Goal: Task Accomplishment & Management: Use online tool/utility

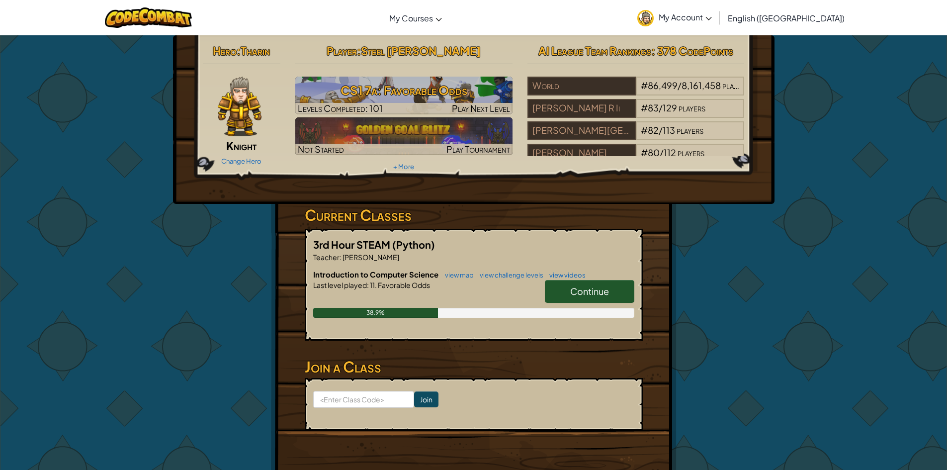
click at [564, 292] on link "Continue" at bounding box center [590, 291] width 90 height 23
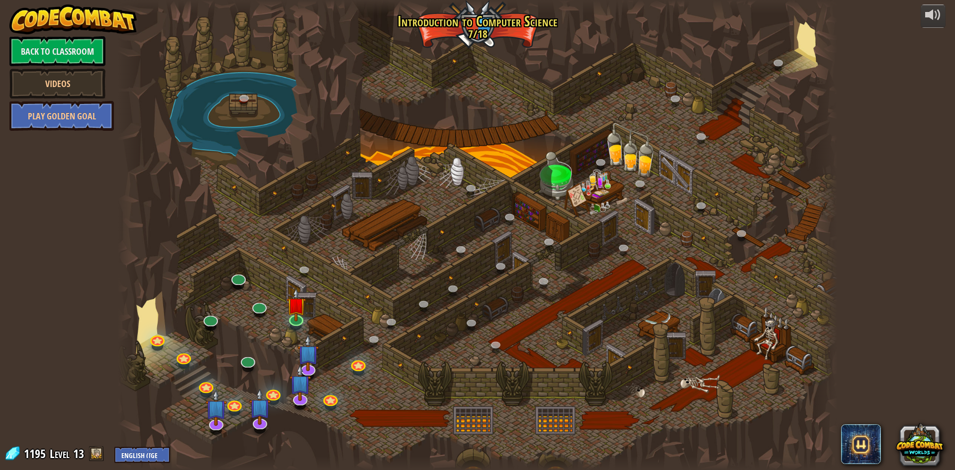
drag, startPoint x: 444, startPoint y: 327, endPoint x: 474, endPoint y: 302, distance: 39.5
drag, startPoint x: 474, startPoint y: 302, endPoint x: 520, endPoint y: 356, distance: 70.5
click at [520, 356] on div at bounding box center [477, 235] width 719 height 470
click at [885, 238] on div "powered by Back to Classroom Videos Play Golden Goal 25. [PERSON_NAME] (Locked …" at bounding box center [477, 235] width 955 height 470
click at [409, 192] on div at bounding box center [477, 235] width 719 height 470
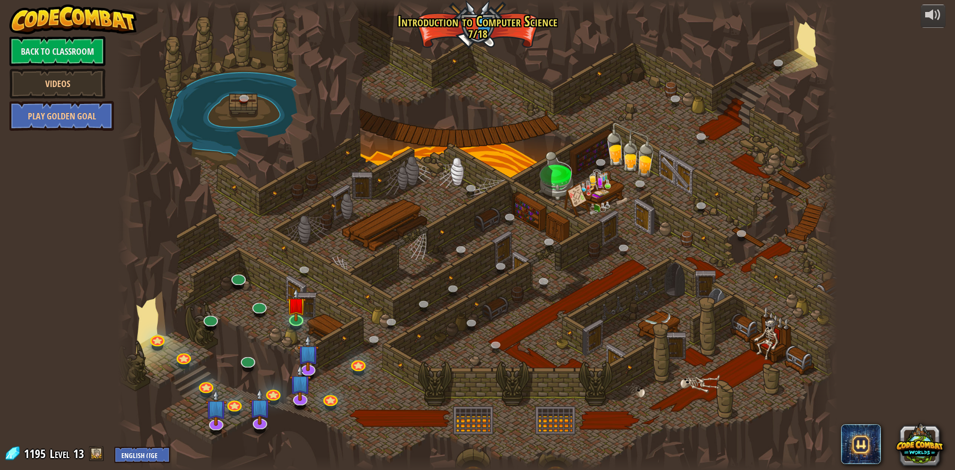
click at [899, 276] on div "powered by Back to Classroom Videos Play Golden Goal 25. [PERSON_NAME] (Locked …" at bounding box center [477, 235] width 955 height 470
click at [300, 321] on link at bounding box center [295, 317] width 20 height 20
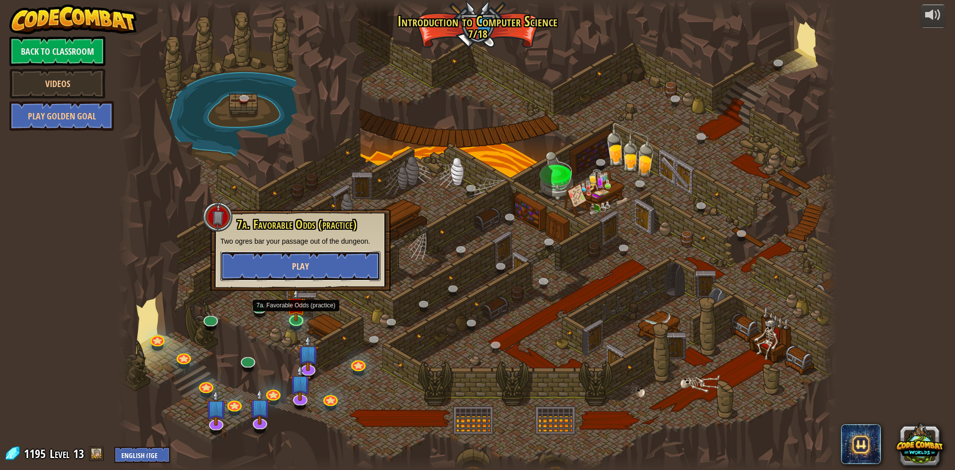
click at [243, 273] on button "Play" at bounding box center [300, 266] width 160 height 30
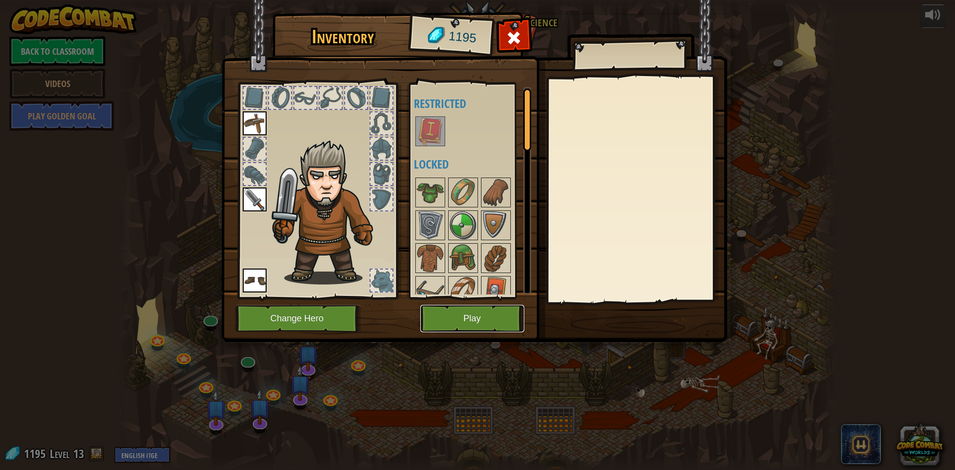
click at [485, 314] on button "Play" at bounding box center [472, 318] width 104 height 27
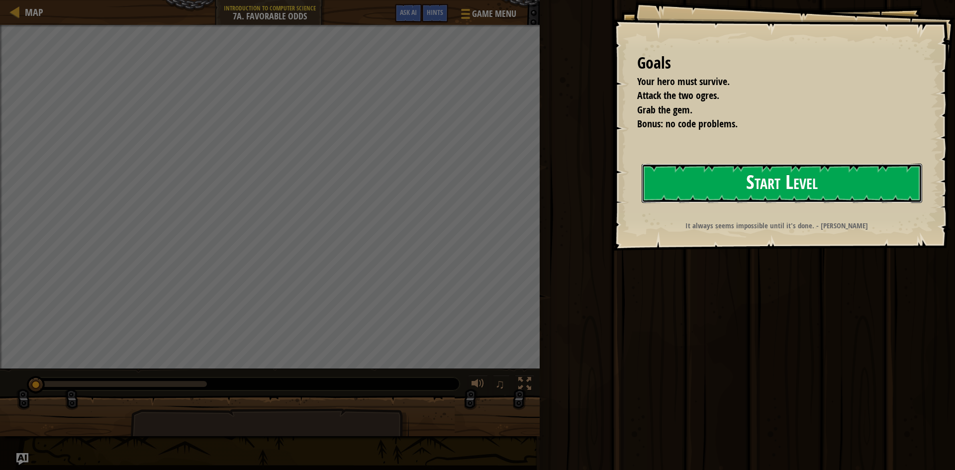
click at [739, 195] on button "Start Level" at bounding box center [781, 183] width 280 height 39
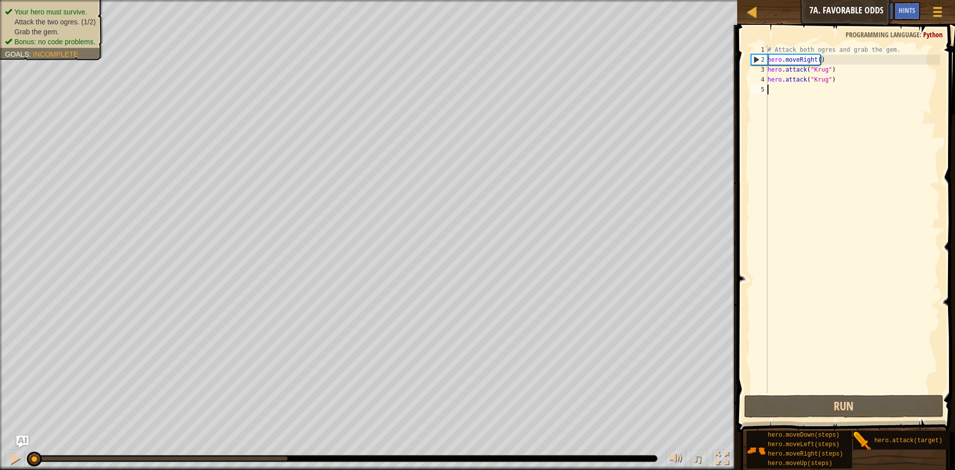
type textarea "h"
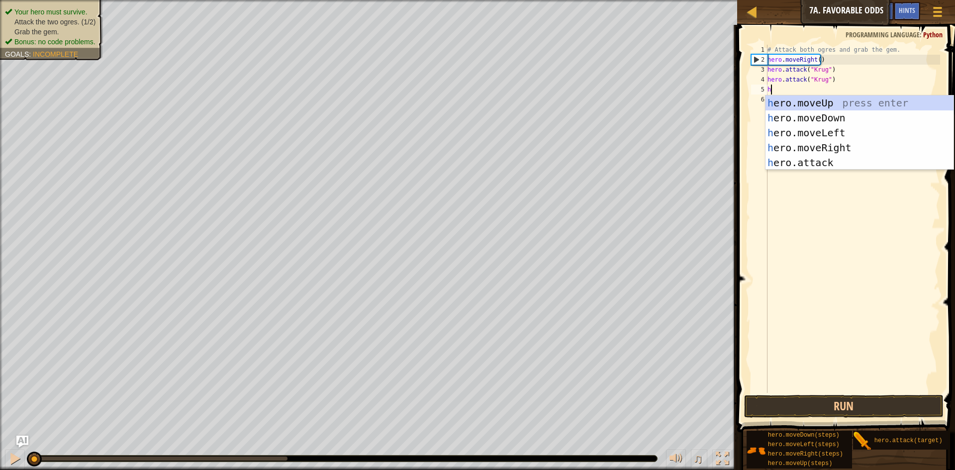
scroll to position [4, 0]
click at [841, 146] on div "h ero.moveUp press enter h ero.moveDown press enter h ero.moveLeft press enter …" at bounding box center [859, 147] width 188 height 104
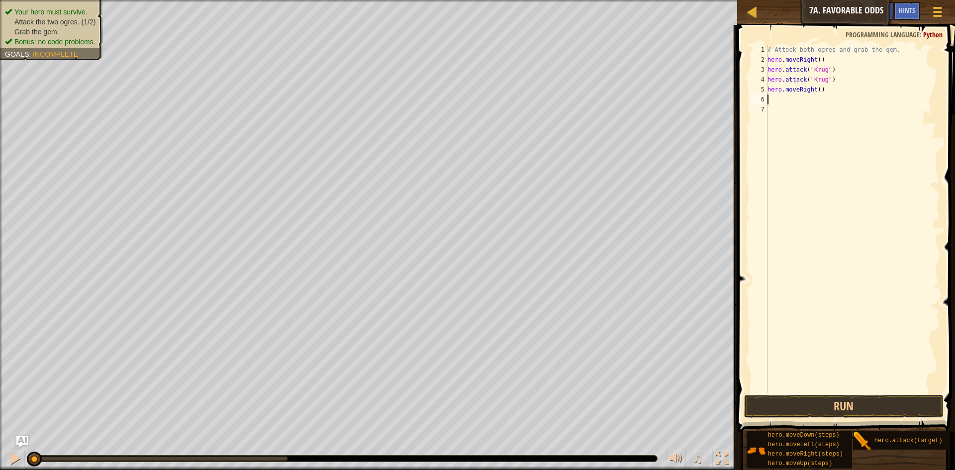
type textarea "h"
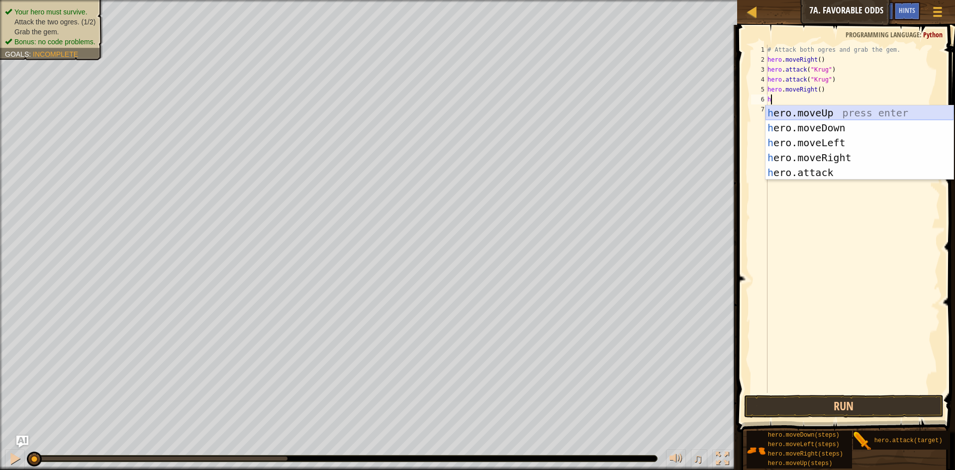
click at [842, 116] on div "h ero.moveUp press enter h ero.moveDown press enter h ero.moveLeft press enter …" at bounding box center [859, 157] width 188 height 104
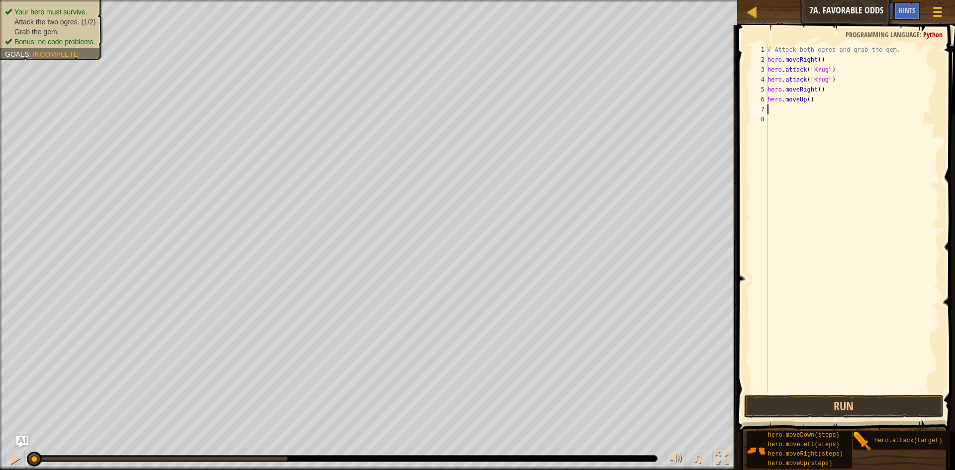
type textarea "h"
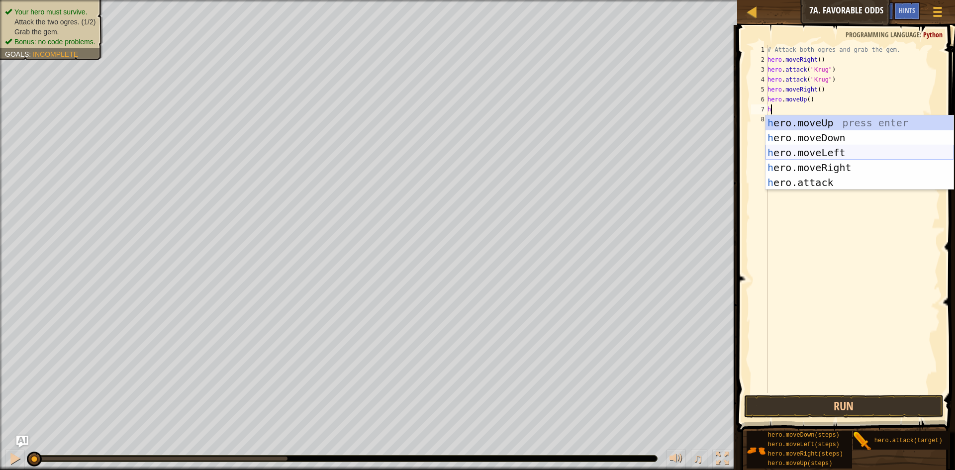
click at [838, 153] on div "h ero.moveUp press enter h ero.moveDown press enter h ero.moveLeft press enter …" at bounding box center [859, 167] width 188 height 104
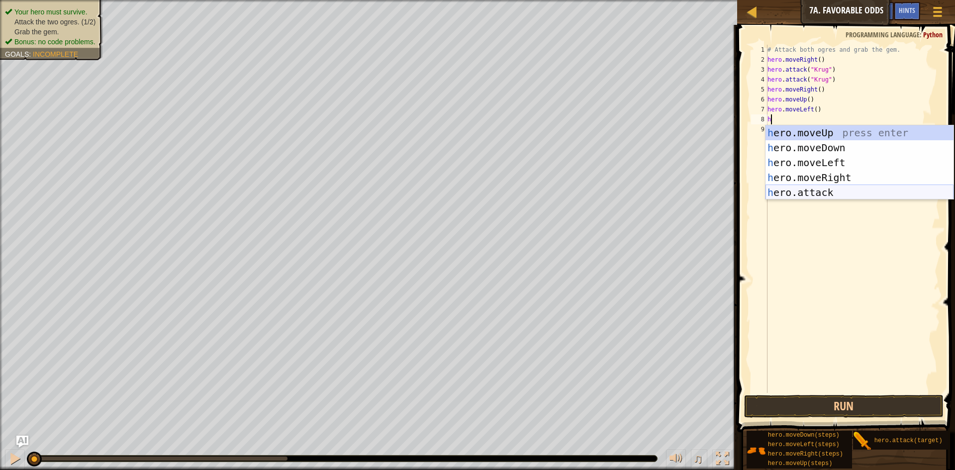
click at [817, 189] on div "h ero.moveUp press enter h ero.moveDown press enter h ero.moveLeft press enter …" at bounding box center [859, 177] width 188 height 104
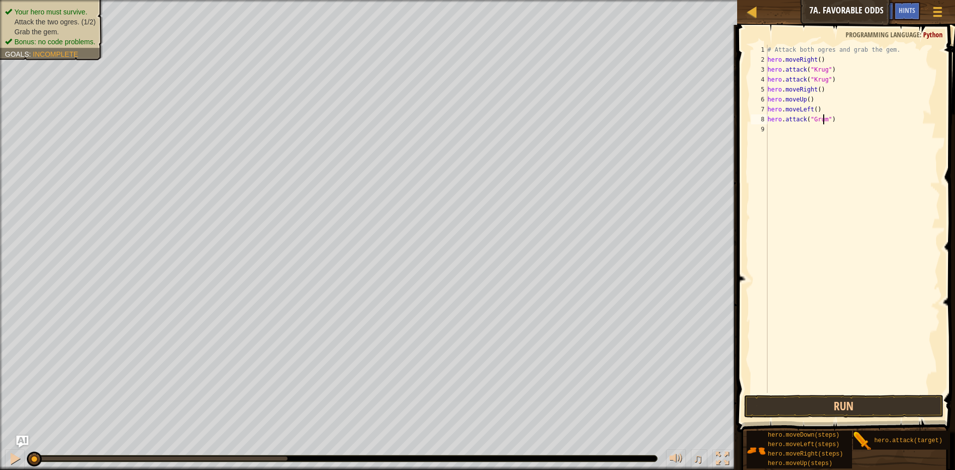
type textarea "hero.attack("Grump")"
click at [814, 144] on div "# Attack both ogres and grab the gem. hero . moveRight ( ) hero . attack ( "[PE…" at bounding box center [852, 229] width 175 height 368
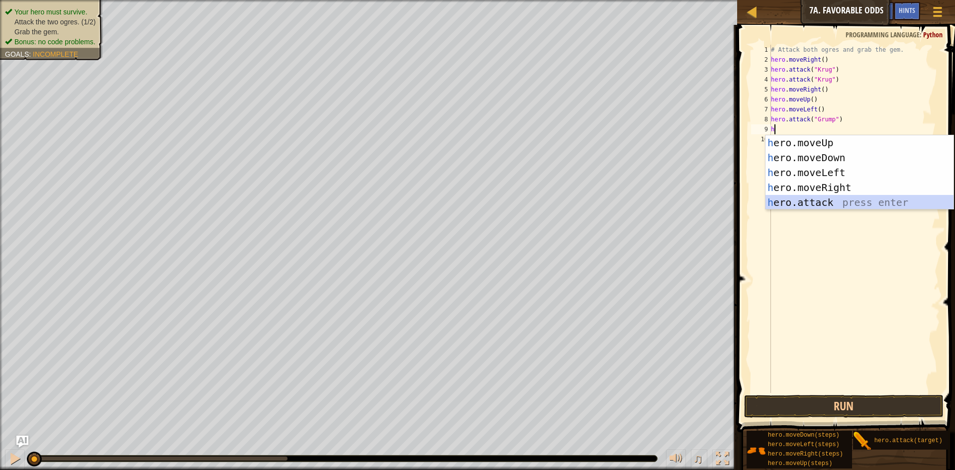
click at [850, 202] on div "h ero.moveUp press enter h ero.moveDown press enter h ero.moveLeft press enter …" at bounding box center [859, 187] width 188 height 104
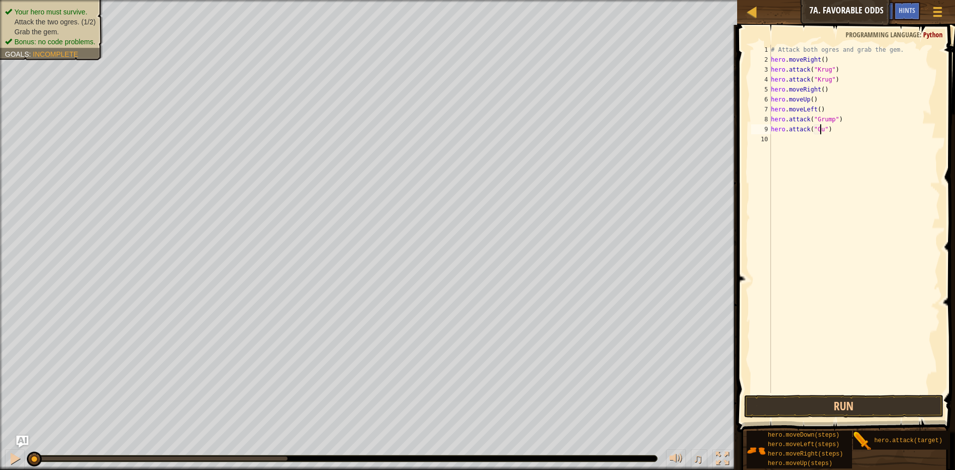
scroll to position [4, 4]
type textarea "hero.attack("Grump")"
click at [791, 141] on div "# Attack both ogres and grab the gem. hero . moveRight ( ) hero . attack ( "[PE…" at bounding box center [855, 229] width 172 height 368
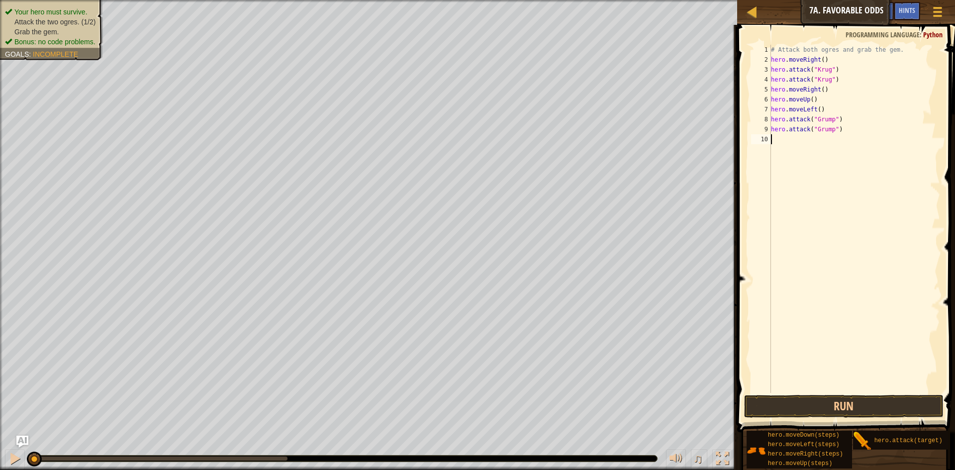
type textarea "h"
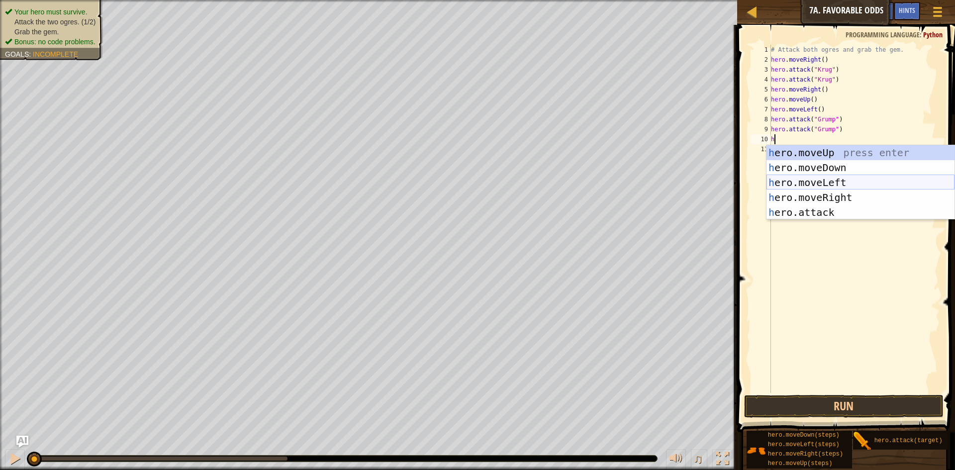
click at [835, 181] on div "h ero.moveUp press enter h ero.moveDown press enter h ero.moveLeft press enter …" at bounding box center [860, 197] width 188 height 104
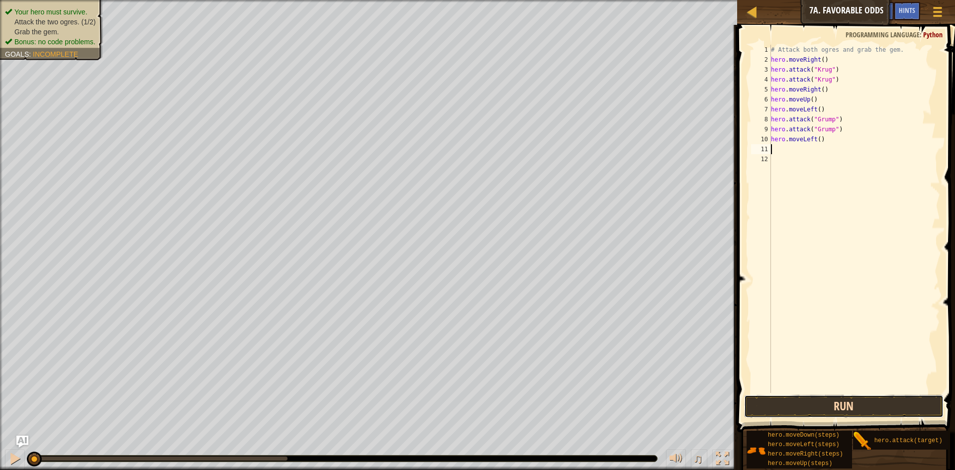
click at [866, 410] on button "Run" at bounding box center [843, 406] width 199 height 23
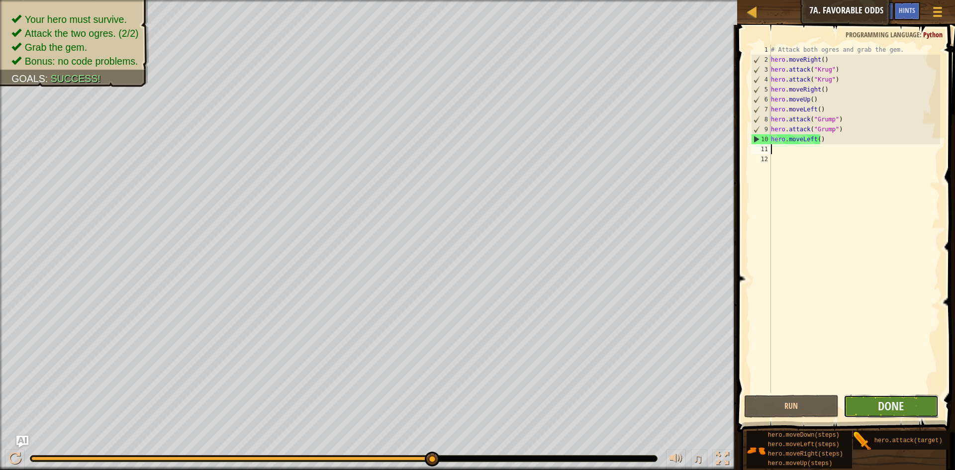
click at [873, 406] on button "Done" at bounding box center [890, 406] width 95 height 23
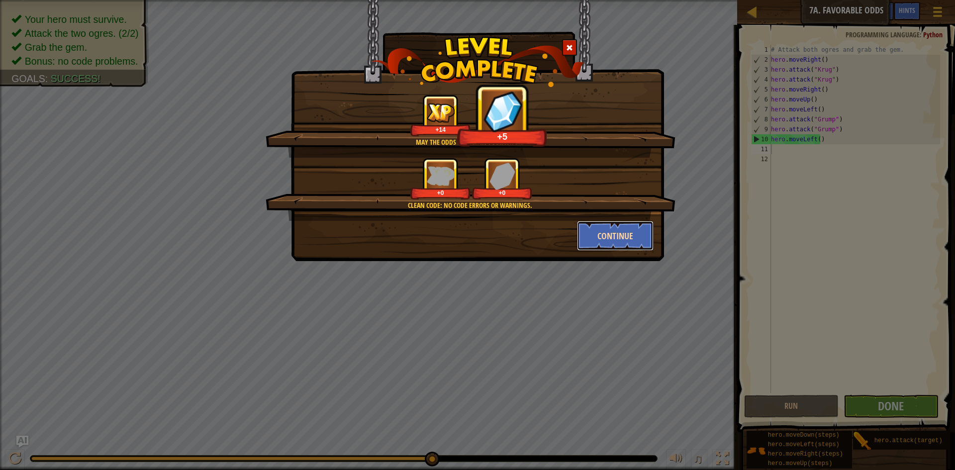
click at [607, 238] on button "Continue" at bounding box center [615, 236] width 77 height 30
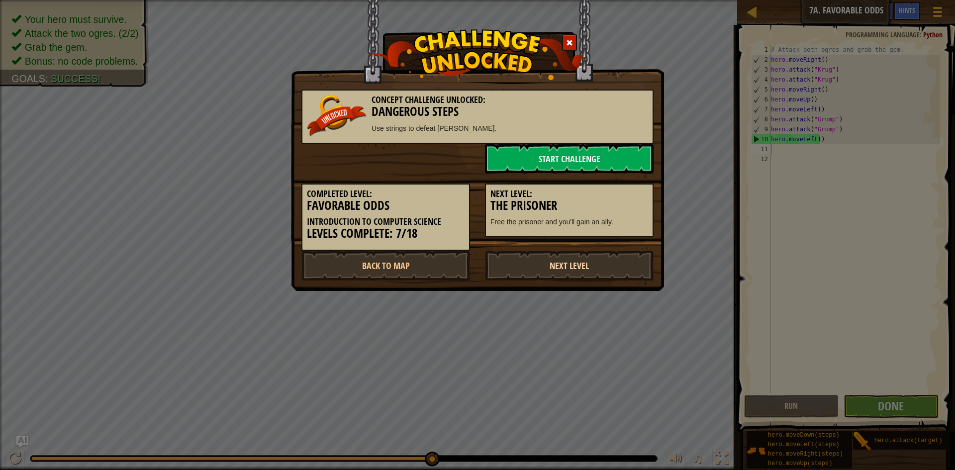
click at [595, 259] on link "Next Level" at bounding box center [569, 266] width 169 height 30
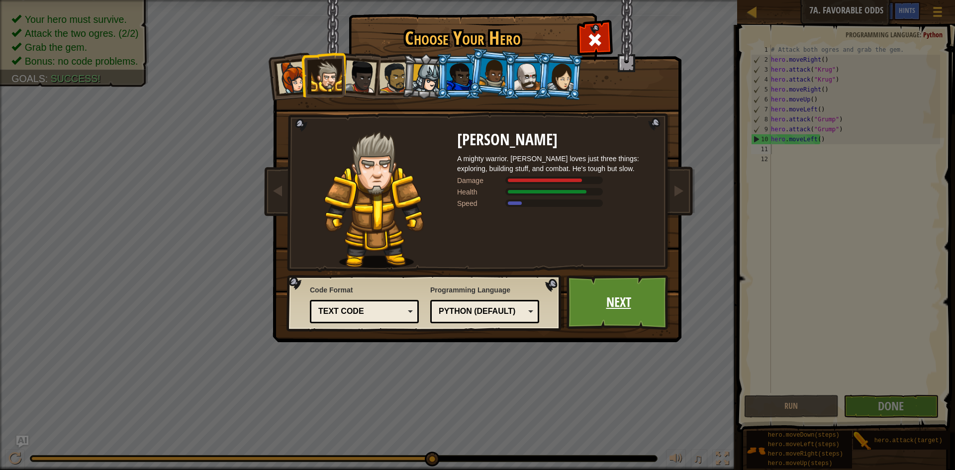
click at [618, 310] on link "Next" at bounding box center [618, 302] width 104 height 55
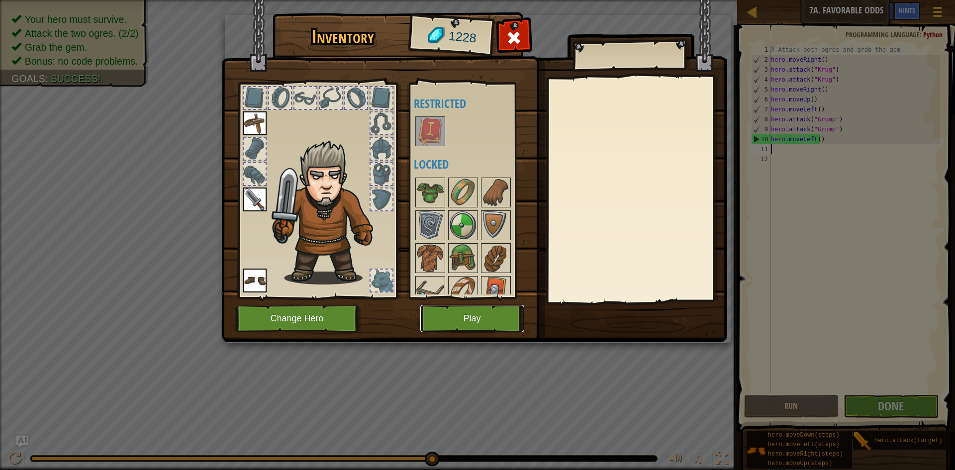
click at [485, 327] on button "Play" at bounding box center [472, 318] width 104 height 27
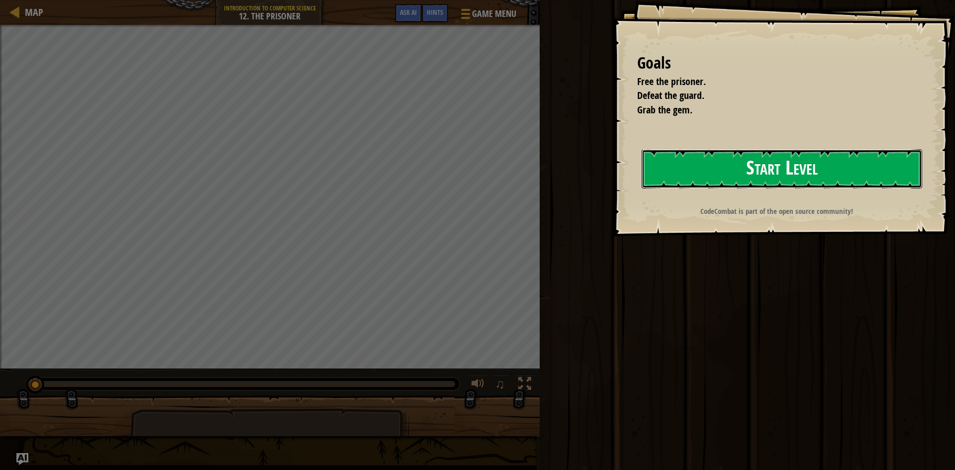
click at [723, 166] on button "Start Level" at bounding box center [781, 168] width 280 height 39
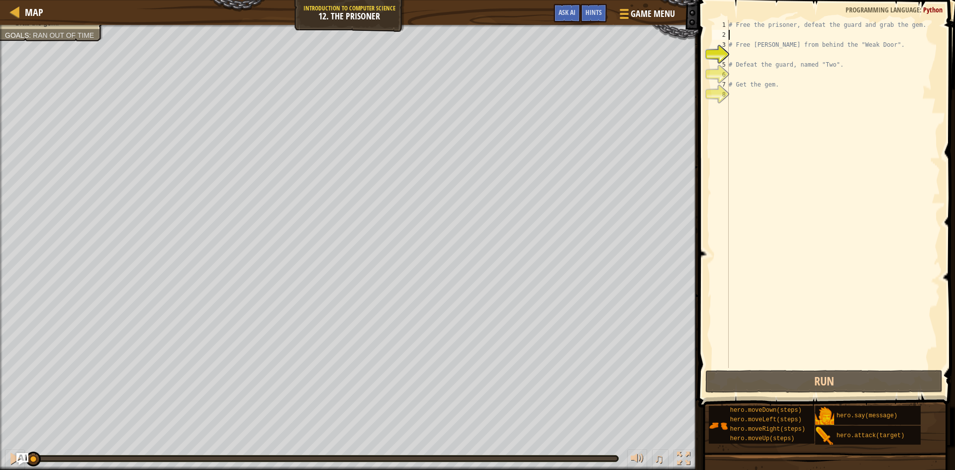
click at [758, 36] on div "# Free the prisoner, defeat the guard and grab the gem. # Free [PERSON_NAME] fr…" at bounding box center [833, 204] width 213 height 368
type textarea "h"
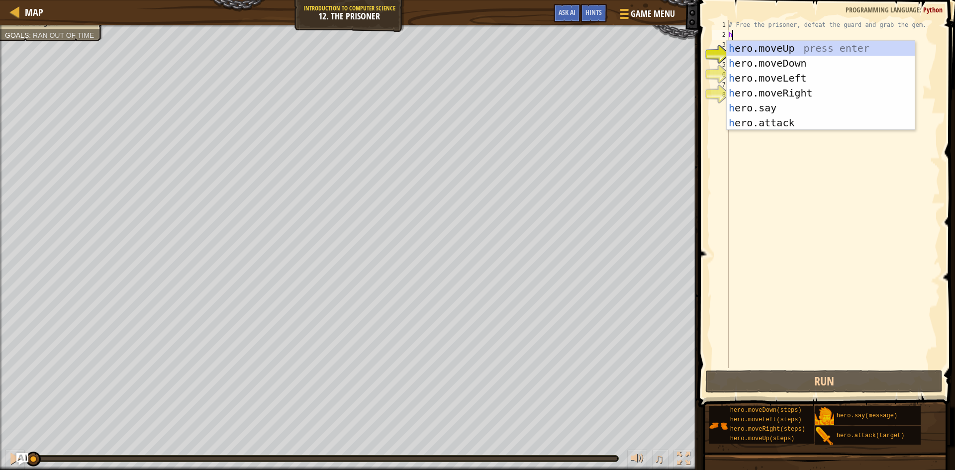
scroll to position [4, 0]
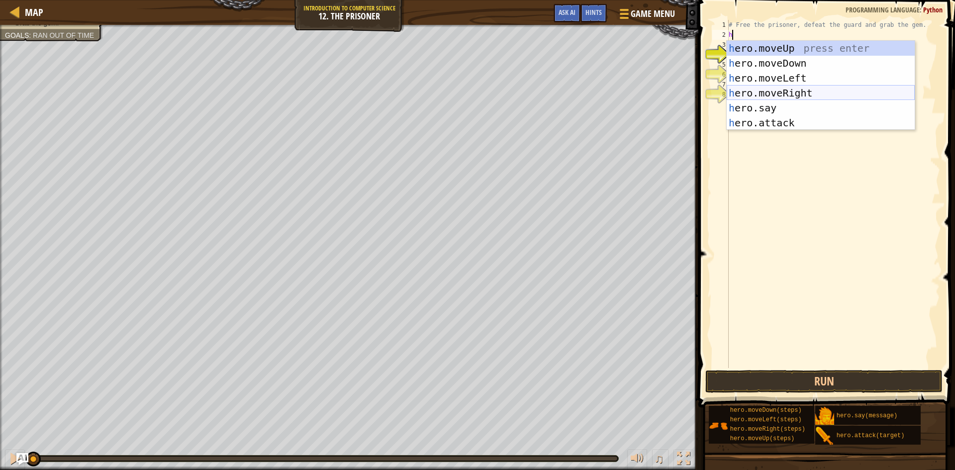
click at [799, 98] on div "h ero.moveUp press enter h ero.moveDown press enter h ero.moveLeft press enter …" at bounding box center [821, 100] width 188 height 119
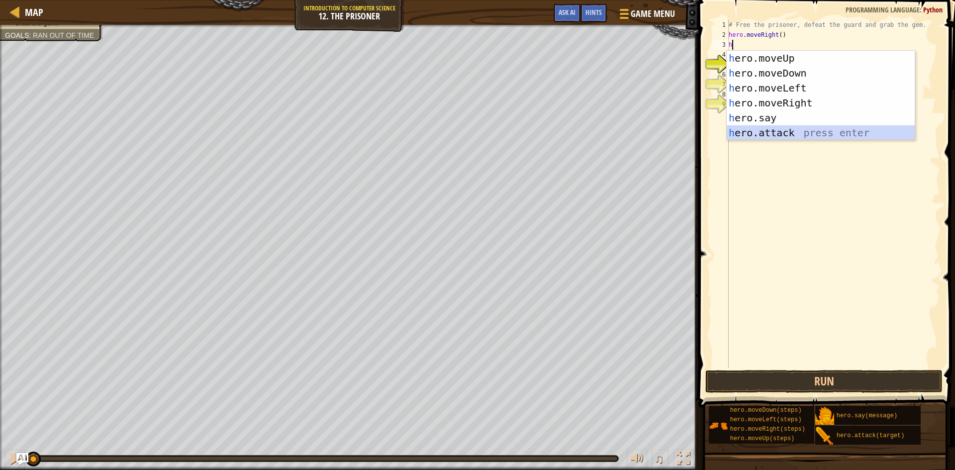
click at [777, 135] on div "h ero.moveUp press enter h ero.moveDown press enter h ero.moveLeft press enter …" at bounding box center [821, 110] width 188 height 119
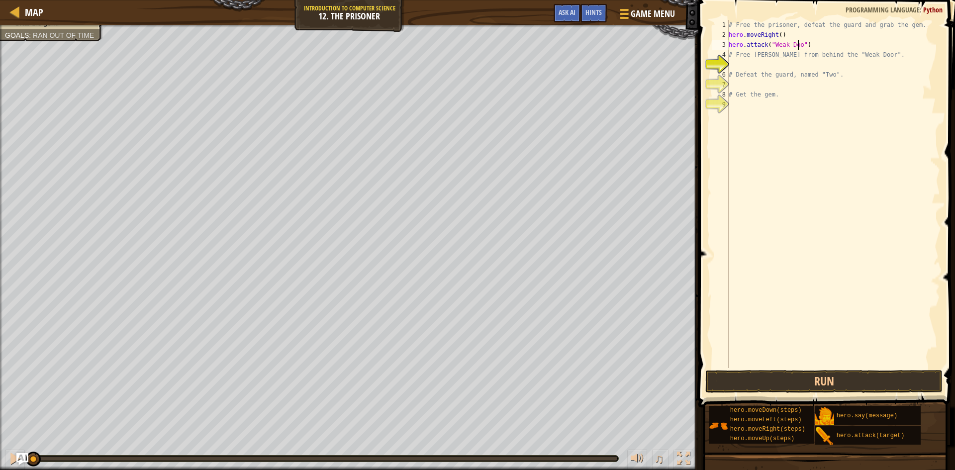
scroll to position [4, 6]
type textarea "hero.attack("Weak Door")"
click at [820, 42] on div "# Free the prisoner, defeat the guard and grab the gem. hero . moveRight ( ) he…" at bounding box center [833, 204] width 213 height 368
click at [791, 72] on div "# Free the prisoner, defeat the guard and grab the gem. hero . moveRight ( ) he…" at bounding box center [834, 204] width 210 height 368
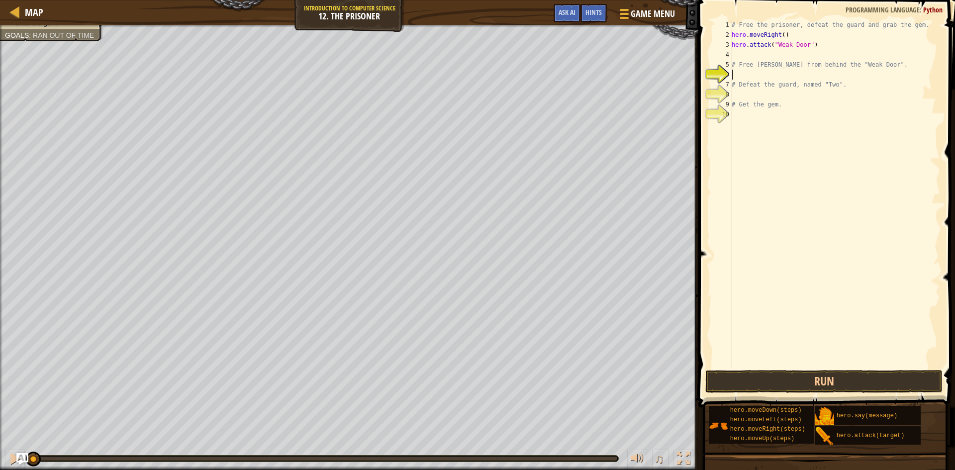
click at [770, 95] on div "# Free the prisoner, defeat the guard and grab the gem. hero . moveRight ( ) he…" at bounding box center [834, 204] width 210 height 368
type textarea "h"
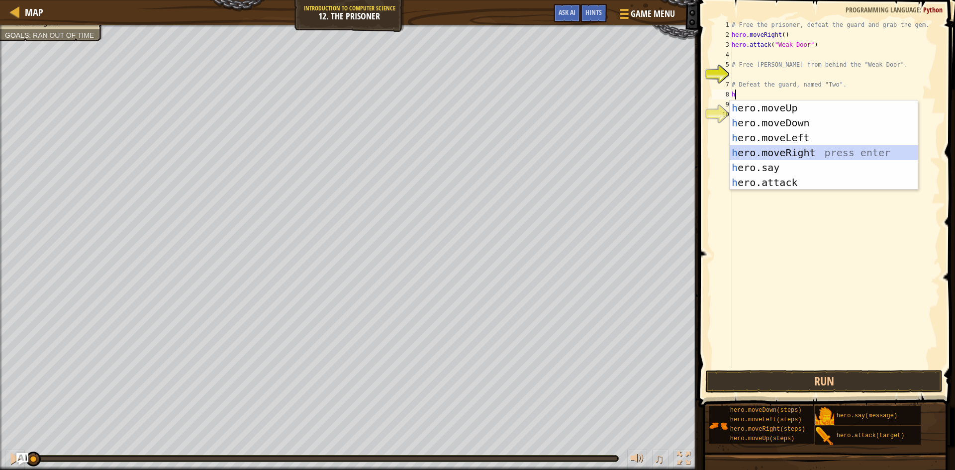
click at [820, 152] on div "h ero.moveUp press enter h ero.moveDown press enter h ero.moveLeft press enter …" at bounding box center [823, 159] width 188 height 119
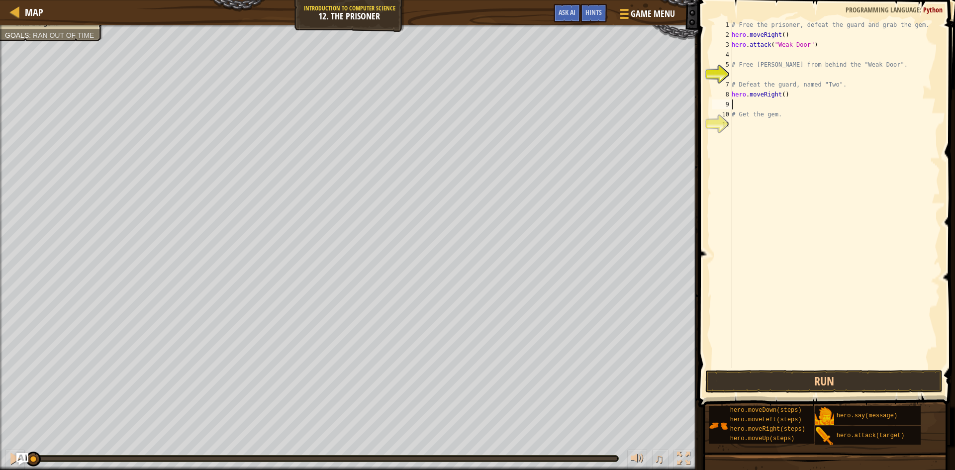
click at [779, 93] on div "# Free the prisoner, defeat the guard and grab the gem. hero . moveRight ( ) he…" at bounding box center [834, 204] width 210 height 368
click at [780, 94] on div "# Free the prisoner, defeat the guard and grab the gem. hero . moveRight ( ) he…" at bounding box center [834, 204] width 210 height 368
type textarea "hero.moveRight(2)"
click at [754, 104] on div "# Free the prisoner, defeat the guard and grab the gem. hero . moveRight ( ) he…" at bounding box center [834, 204] width 210 height 368
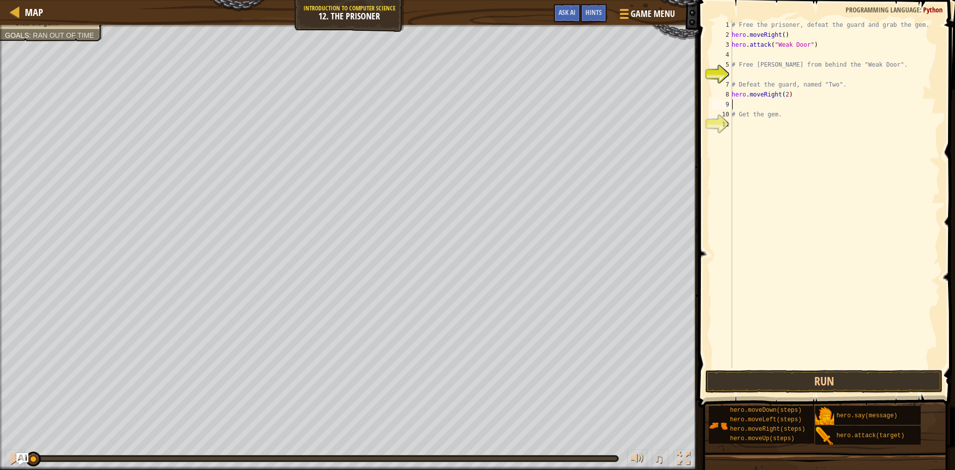
scroll to position [4, 0]
type textarea "h"
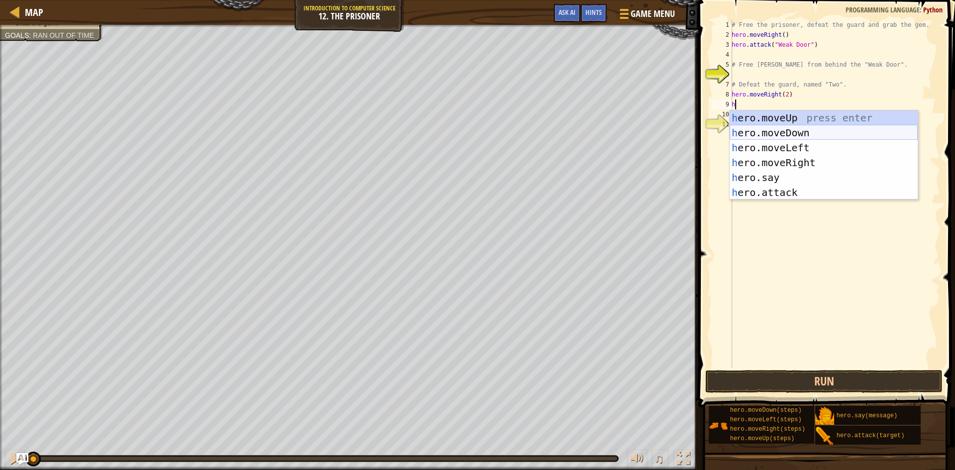
click at [803, 134] on div "h ero.moveUp press enter h ero.moveDown press enter h ero.moveLeft press enter …" at bounding box center [823, 169] width 188 height 119
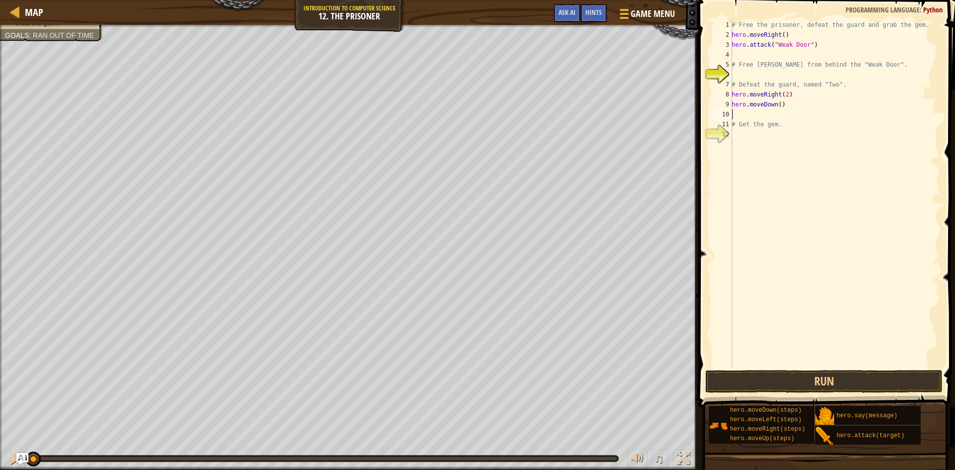
click at [775, 105] on div "# Free the prisoner, defeat the guard and grab the gem. hero . moveRight ( ) he…" at bounding box center [834, 204] width 210 height 368
click at [777, 105] on div "# Free the prisoner, defeat the guard and grab the gem. hero . moveRight ( ) he…" at bounding box center [834, 204] width 210 height 368
click at [772, 120] on div "# Free the prisoner, defeat the guard and grab the gem. hero . moveRight ( ) he…" at bounding box center [834, 204] width 210 height 368
type textarea "# Get the gem."
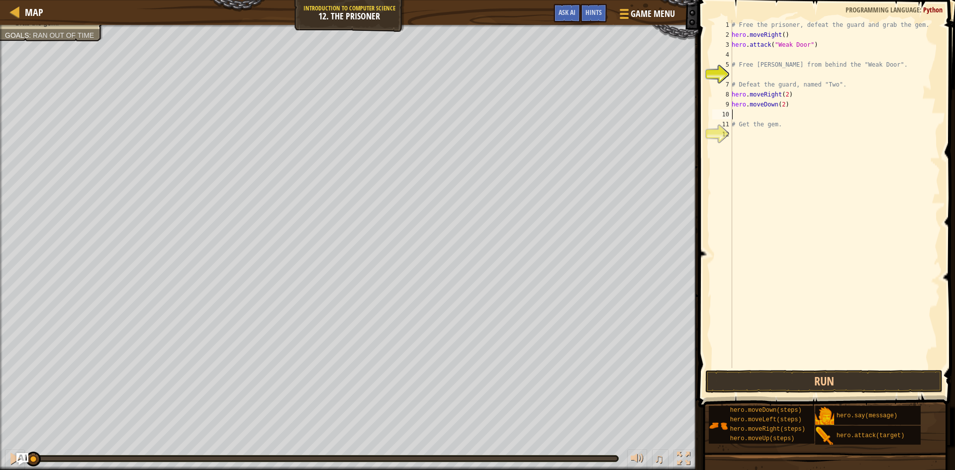
click at [771, 114] on div "# Free the prisoner, defeat the guard and grab the gem. hero . moveRight ( ) he…" at bounding box center [834, 204] width 210 height 368
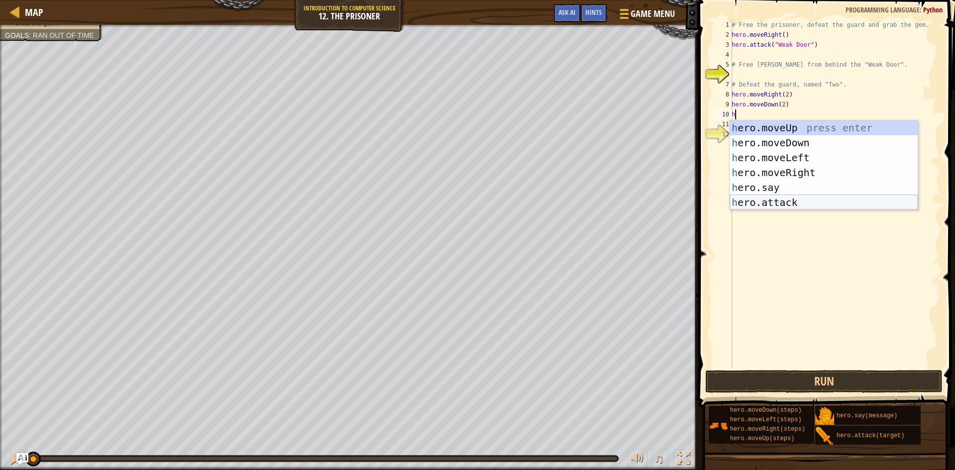
click at [788, 199] on div "h ero.moveUp press enter h ero.moveDown press enter h ero.moveLeft press enter …" at bounding box center [823, 179] width 188 height 119
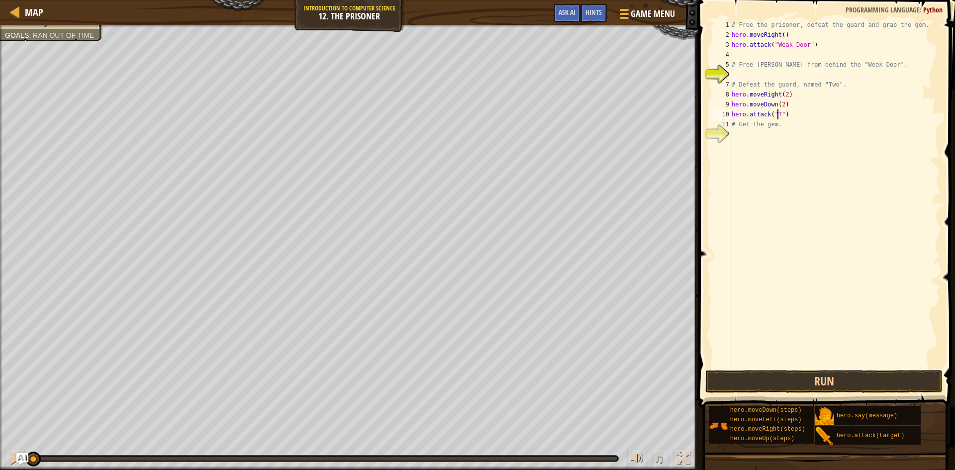
scroll to position [4, 4]
type textarea "hero.attack("Two")"
click at [805, 118] on div "# Free the prisoner, defeat the guard and grab the gem. hero . moveRight ( ) he…" at bounding box center [834, 204] width 210 height 368
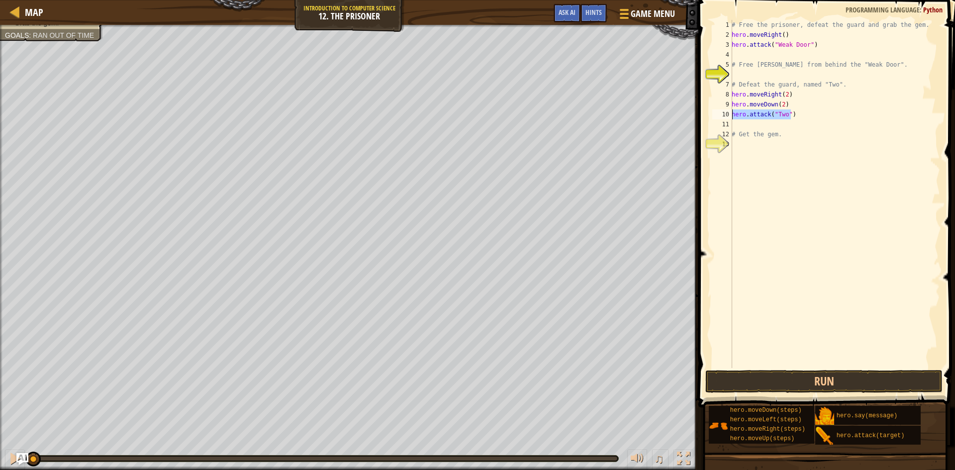
drag, startPoint x: 795, startPoint y: 117, endPoint x: 729, endPoint y: 115, distance: 65.7
click at [729, 115] on div "1 2 3 4 5 6 7 8 9 10 11 12 13 # Free the prisoner, defeat the guard and grab th…" at bounding box center [825, 194] width 230 height 348
paste textarea "# Get the gem."
type textarea "# Get the gem."
drag, startPoint x: 761, startPoint y: 131, endPoint x: 751, endPoint y: 122, distance: 13.8
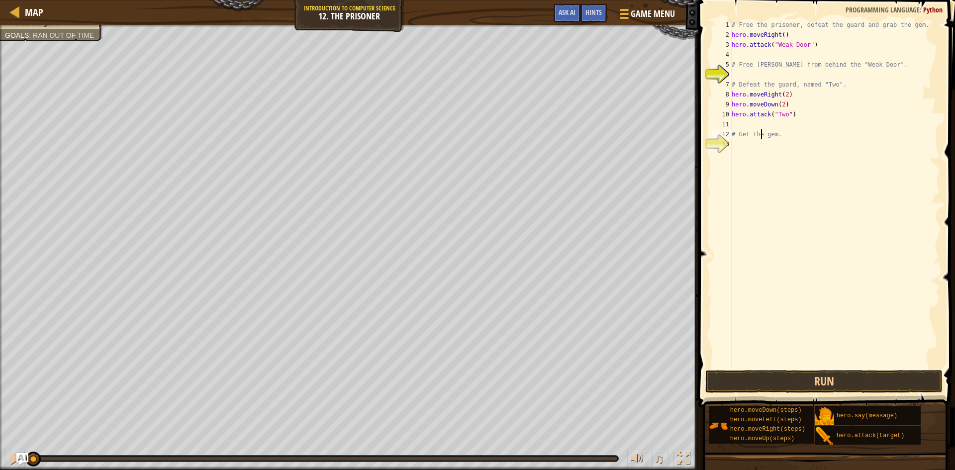
click at [751, 122] on div "# Free the prisoner, defeat the guard and grab the gem. hero . moveRight ( ) he…" at bounding box center [834, 204] width 210 height 368
paste textarea "hero.attack("Two")"
type textarea "hero.attack("Two")"
paste textarea "hero.attack("Two")"
type textarea "hero.attack("Two")"
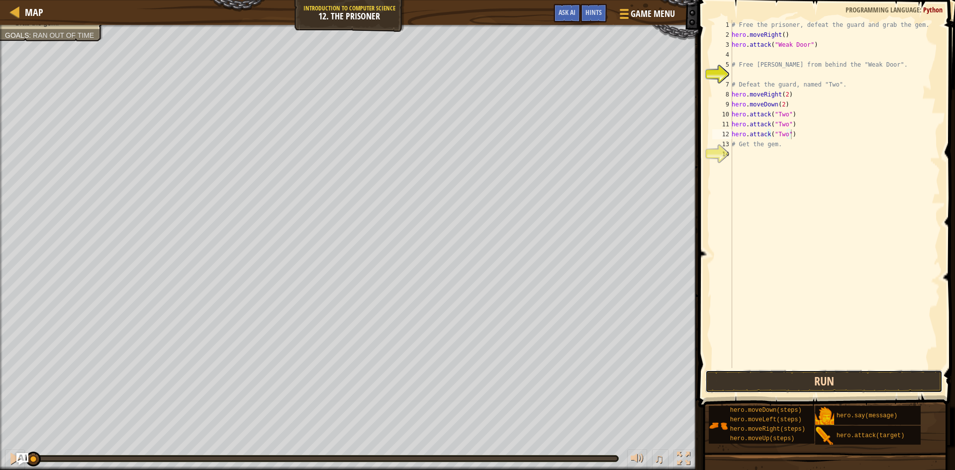
click at [770, 380] on button "Run" at bounding box center [823, 381] width 237 height 23
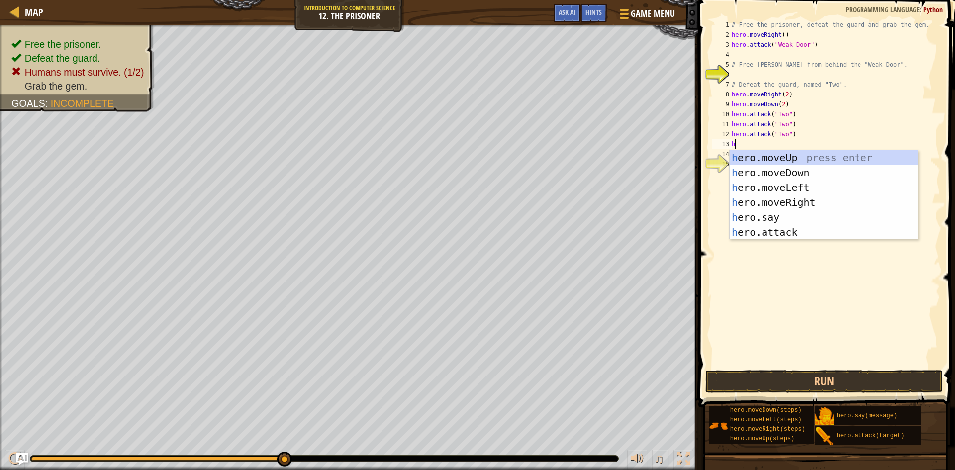
click at [796, 138] on div "# Free the prisoner, defeat the guard and grab the gem. hero . moveRight ( ) he…" at bounding box center [834, 204] width 210 height 368
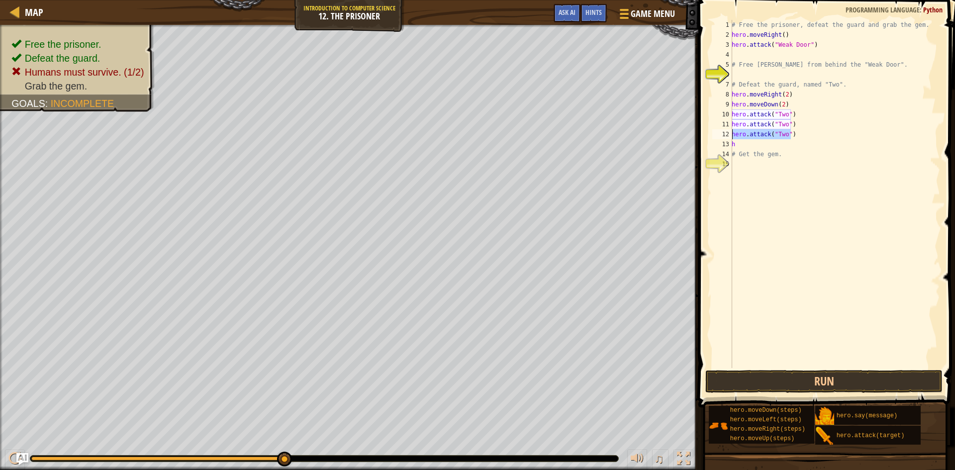
drag, startPoint x: 794, startPoint y: 137, endPoint x: 714, endPoint y: 137, distance: 80.1
click at [714, 137] on div "hero.attack("Two") 1 2 3 4 5 6 7 8 9 10 11 12 13 14 15 # Free the prisoner, def…" at bounding box center [825, 194] width 230 height 348
click at [749, 146] on div "# Free the prisoner, defeat the guard and grab the gem. hero . moveRight ( ) he…" at bounding box center [834, 204] width 210 height 368
type textarea "h"
click at [749, 146] on div "# Free the prisoner, defeat the guard and grab the gem. hero . moveRight ( ) he…" at bounding box center [834, 204] width 210 height 368
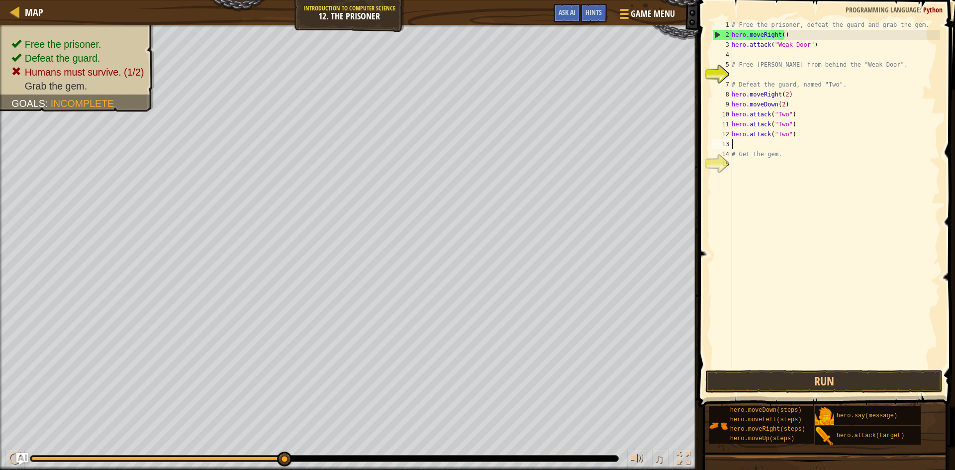
paste textarea "hero.attack("Two")"
type textarea "hero.attack("Two")"
paste textarea "hero.attack("Two")"
type textarea "hero.attack("Two")"
click at [849, 376] on button "Run" at bounding box center [823, 381] width 237 height 23
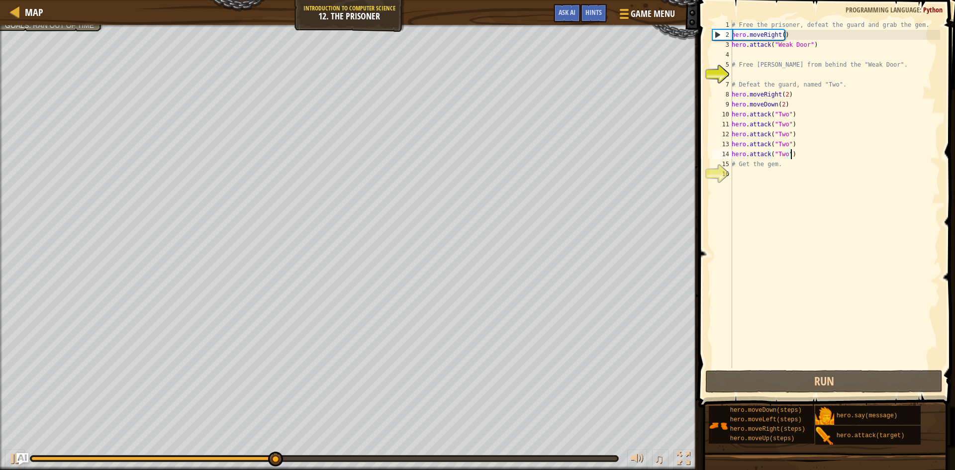
click at [778, 175] on div "# Free the prisoner, defeat the guard and grab the gem. hero . moveRight ( ) he…" at bounding box center [834, 204] width 210 height 368
type textarea "h"
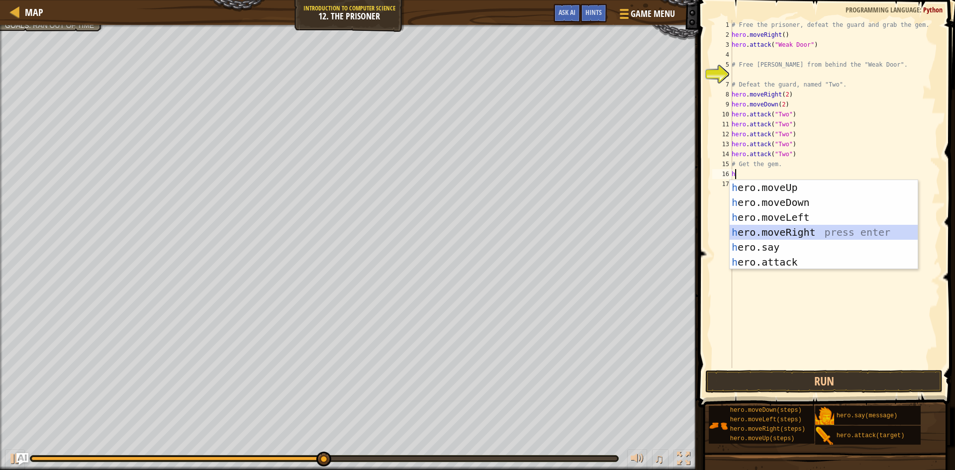
click at [810, 233] on div "h ero.moveUp press enter h ero.moveDown press enter h ero.moveLeft press enter …" at bounding box center [823, 239] width 188 height 119
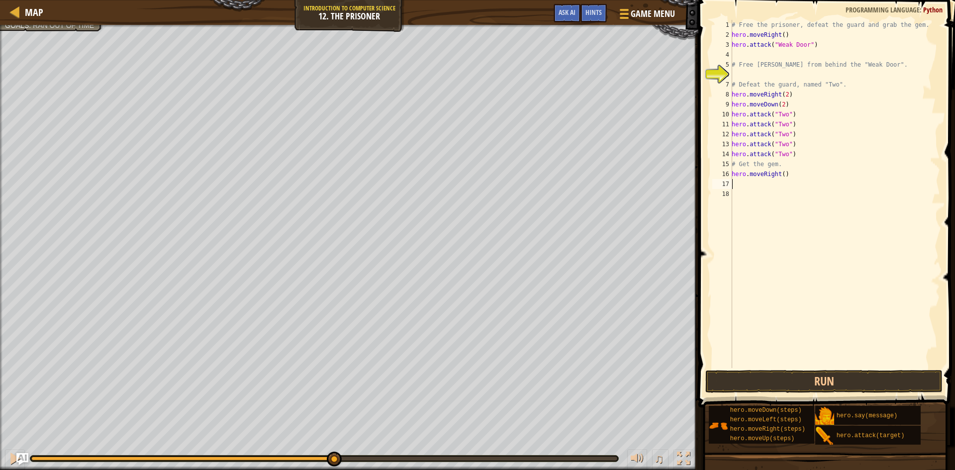
type textarea "h"
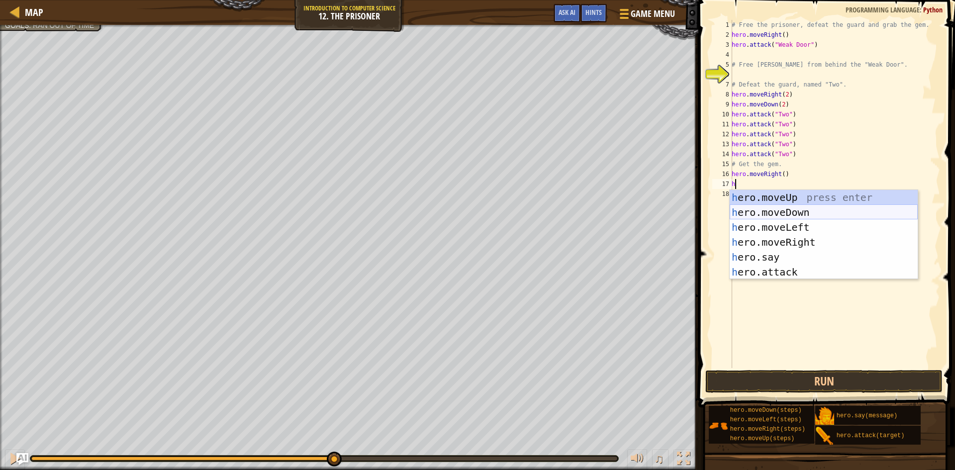
click at [813, 214] on div "h ero.moveUp press enter h ero.moveDown press enter h ero.moveLeft press enter …" at bounding box center [823, 249] width 188 height 119
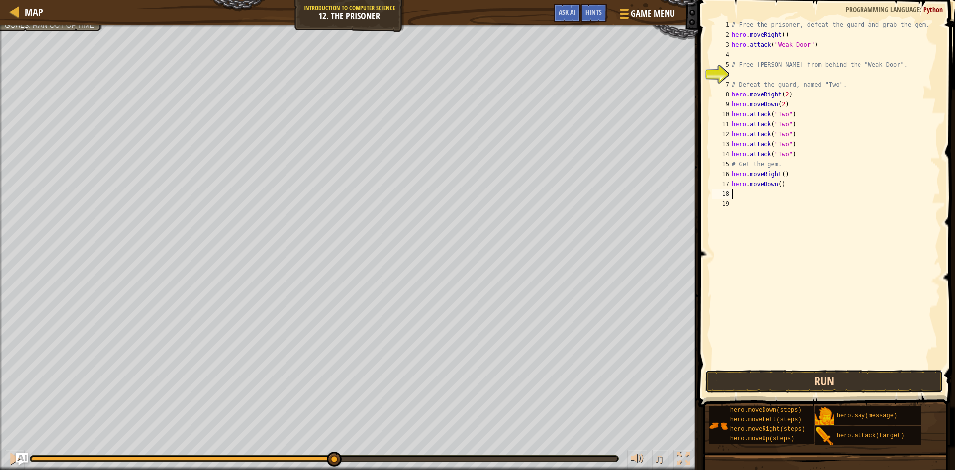
click at [839, 387] on button "Run" at bounding box center [823, 381] width 237 height 23
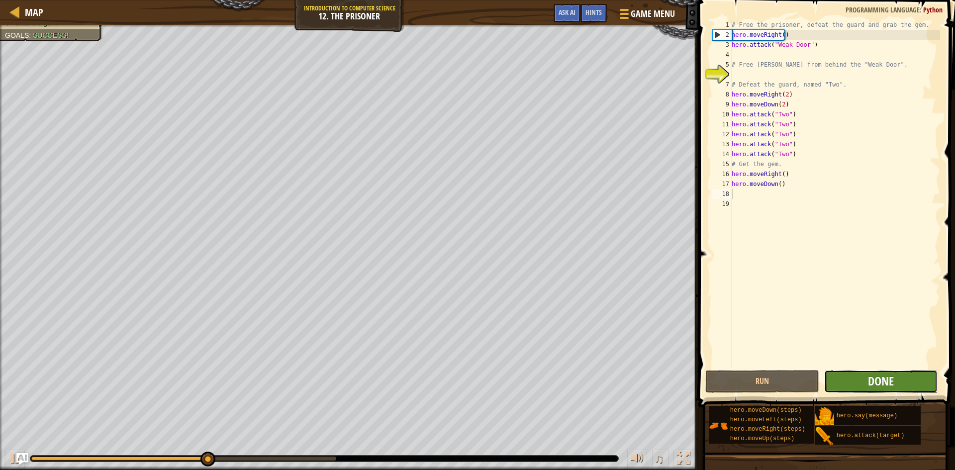
click at [870, 378] on span "Done" at bounding box center [881, 381] width 26 height 16
